Goal: Task Accomplishment & Management: Manage account settings

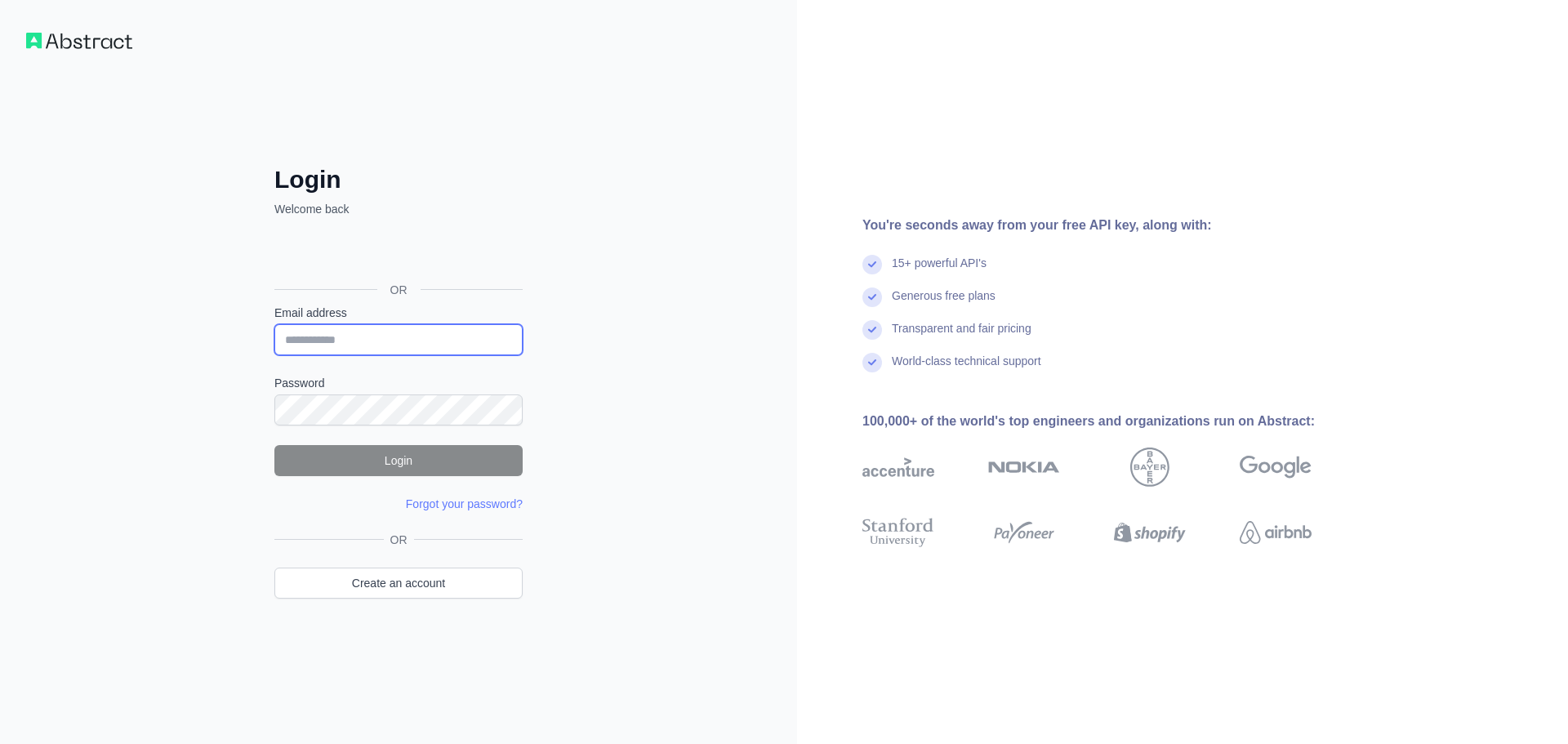
type input "**********"
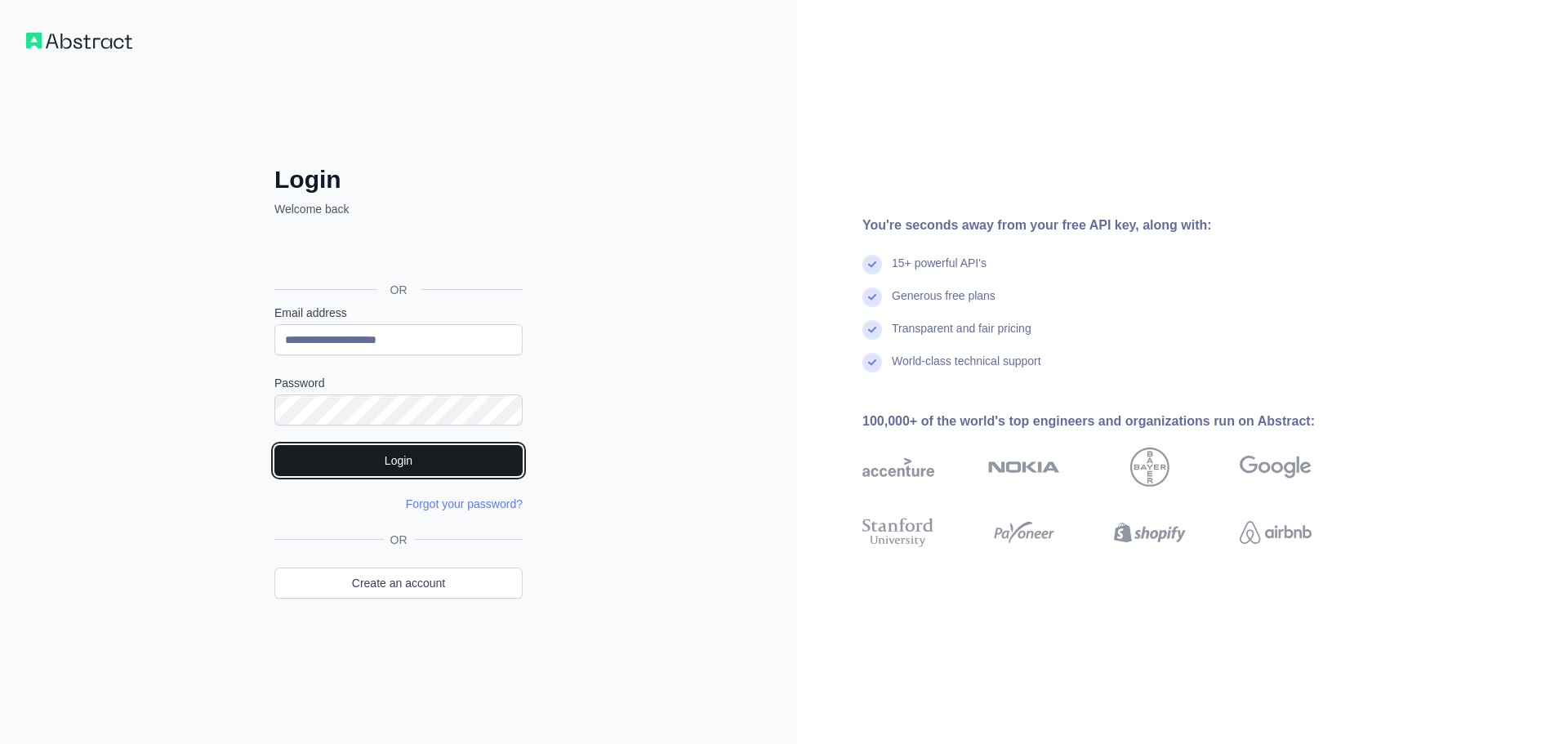
click at [386, 471] on button "Login" at bounding box center [398, 461] width 249 height 31
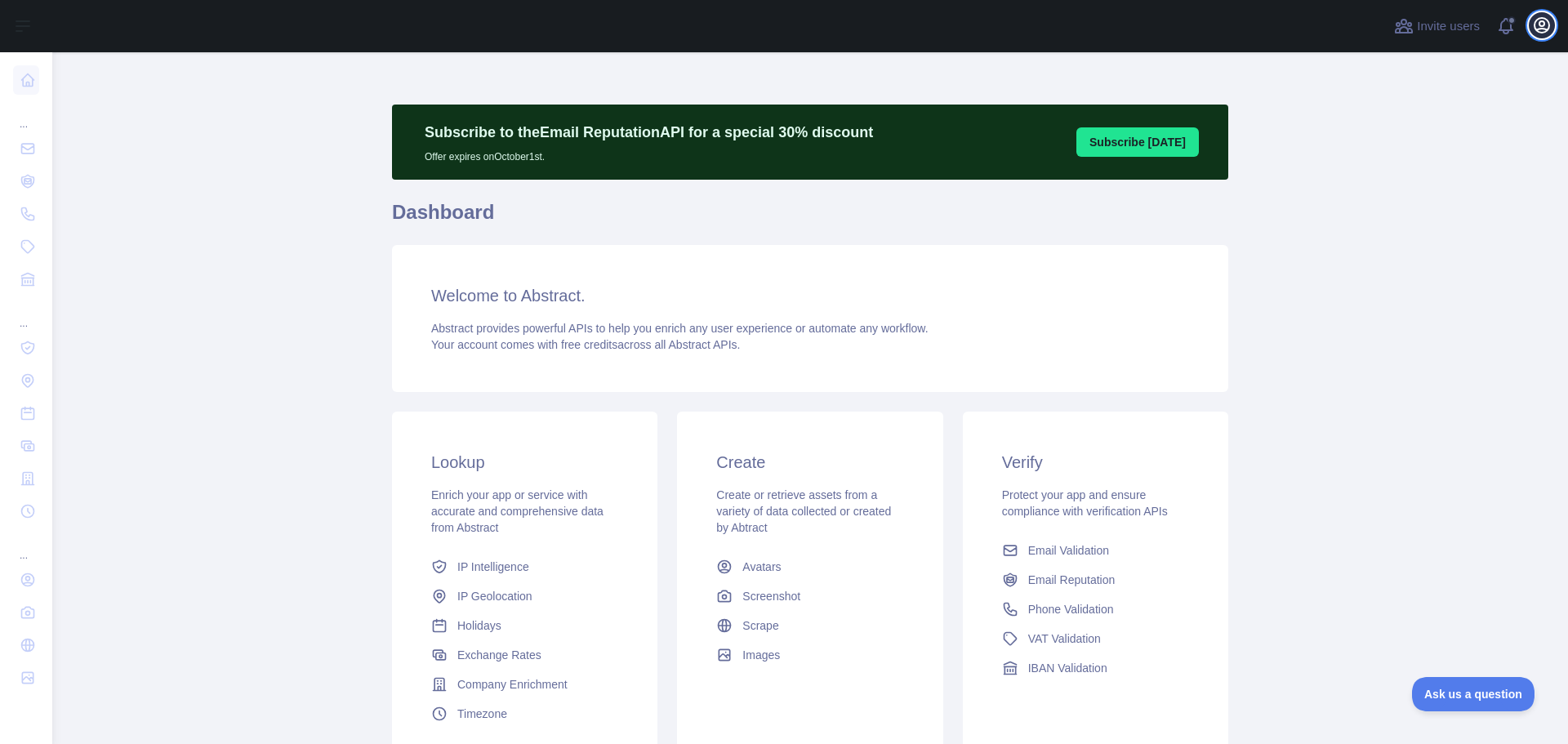
click at [1539, 17] on icon "button" at bounding box center [1541, 25] width 19 height 19
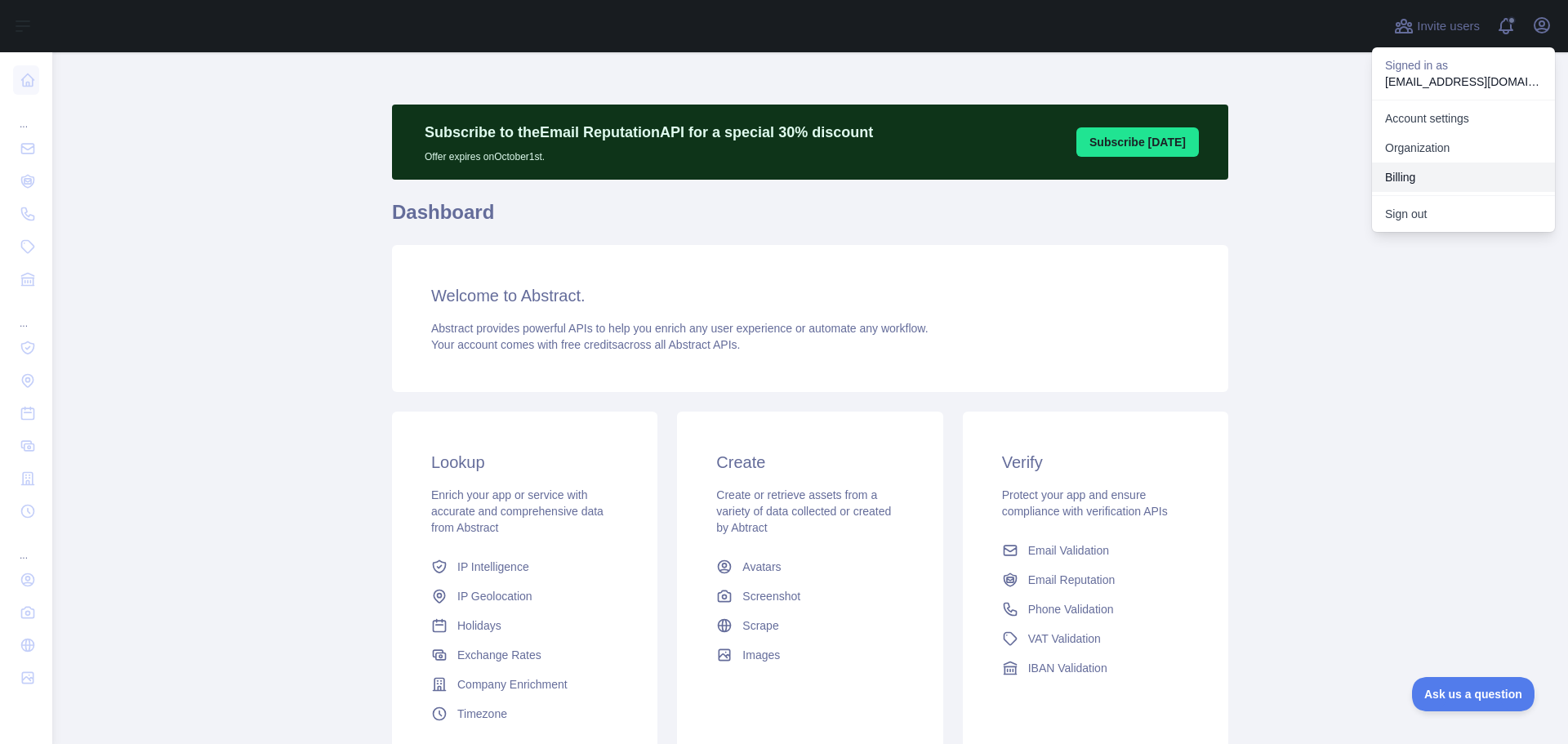
click at [1407, 173] on button "Billing" at bounding box center [1463, 177] width 183 height 29
